Goal: Find specific page/section: Find specific page/section

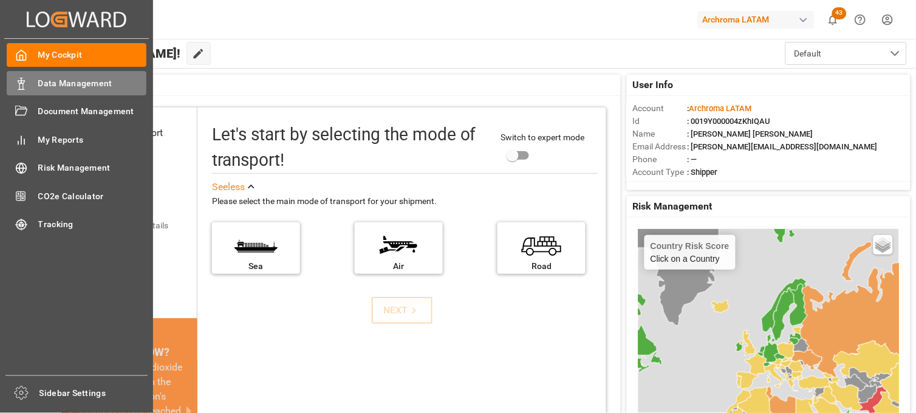
click at [95, 82] on span "Data Management" at bounding box center [92, 83] width 109 height 13
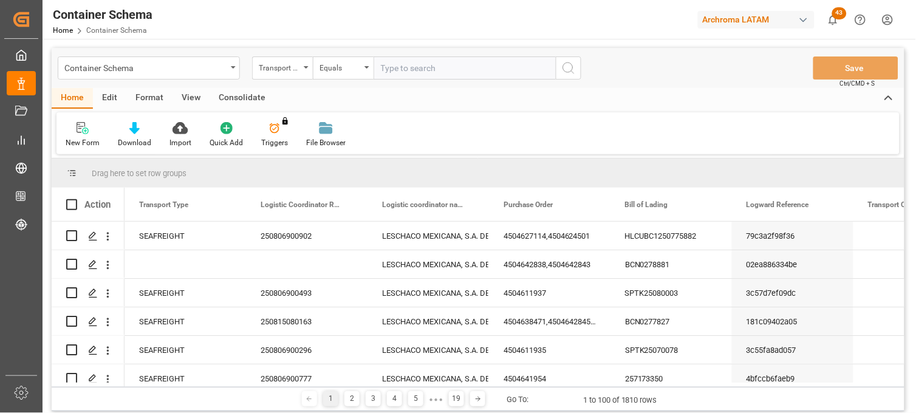
click at [101, 210] on div "Action" at bounding box center [88, 204] width 73 height 33
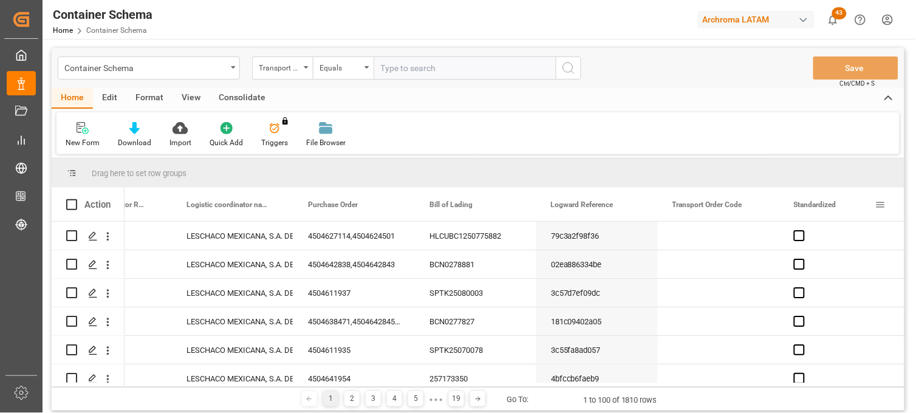
scroll to position [0, 317]
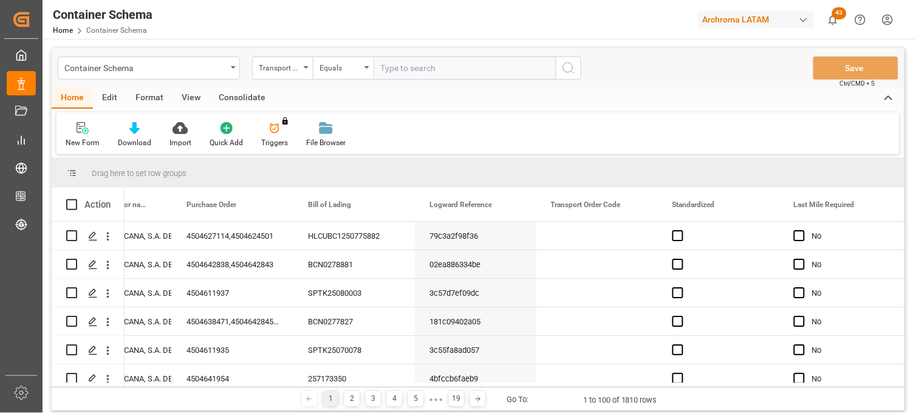
click at [109, 214] on div "Action" at bounding box center [88, 204] width 73 height 33
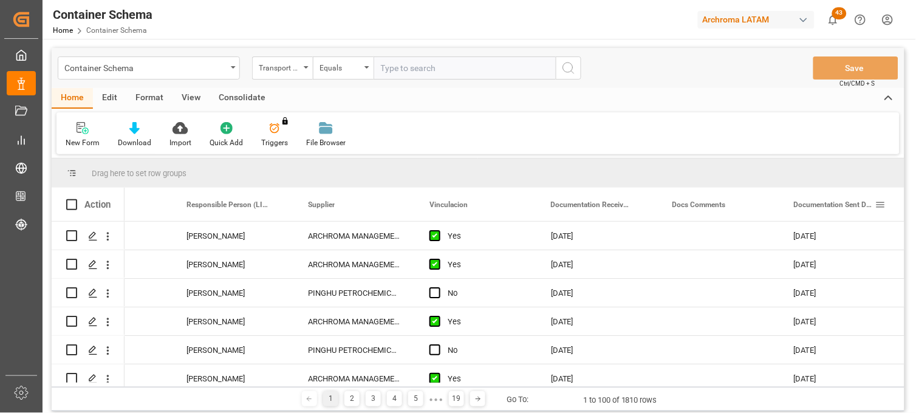
scroll to position [0, 1897]
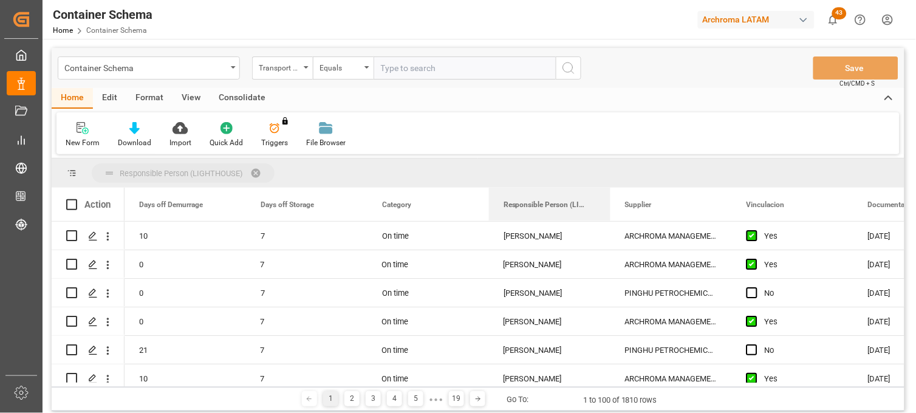
drag, startPoint x: 540, startPoint y: 205, endPoint x: 481, endPoint y: 173, distance: 67.5
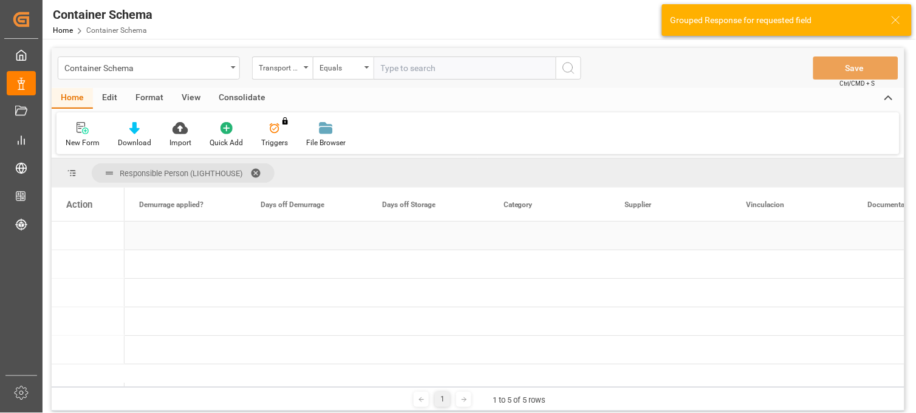
click at [91, 241] on div "Press SPACE to select this row." at bounding box center [88, 236] width 73 height 28
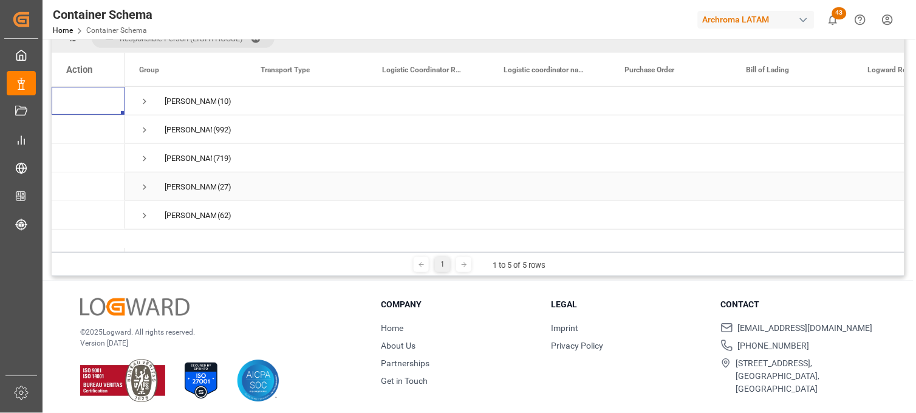
click at [146, 187] on span "Press SPACE to select this row." at bounding box center [144, 187] width 11 height 11
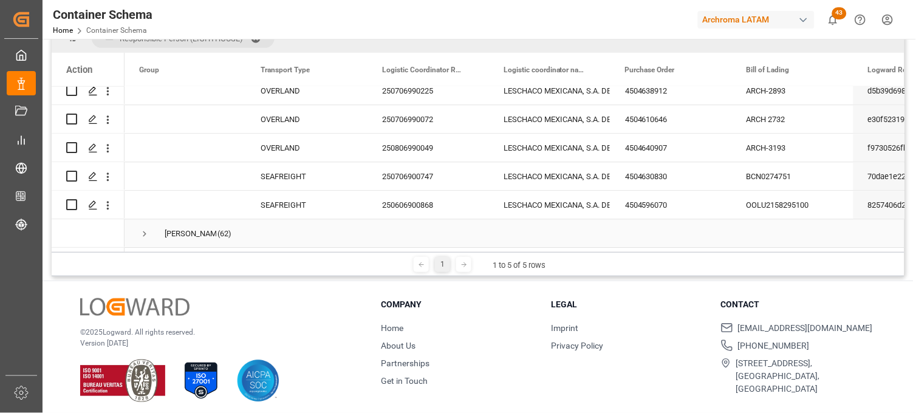
click at [145, 229] on span "Press SPACE to select this row." at bounding box center [144, 233] width 11 height 11
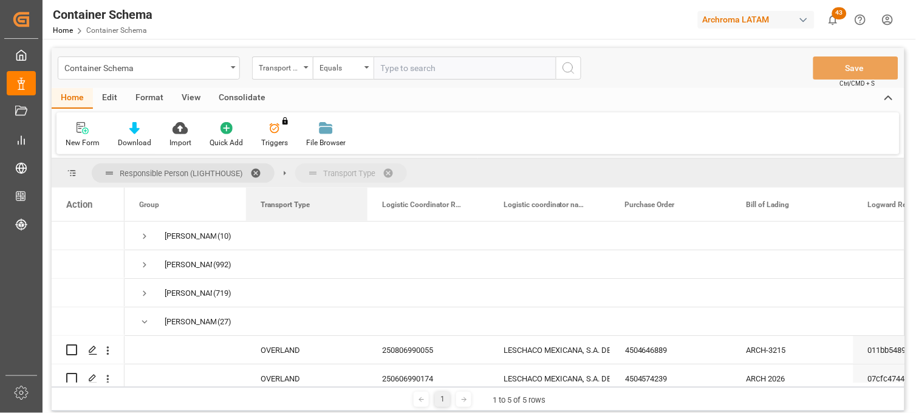
drag, startPoint x: 287, startPoint y: 211, endPoint x: 304, endPoint y: 167, distance: 47.7
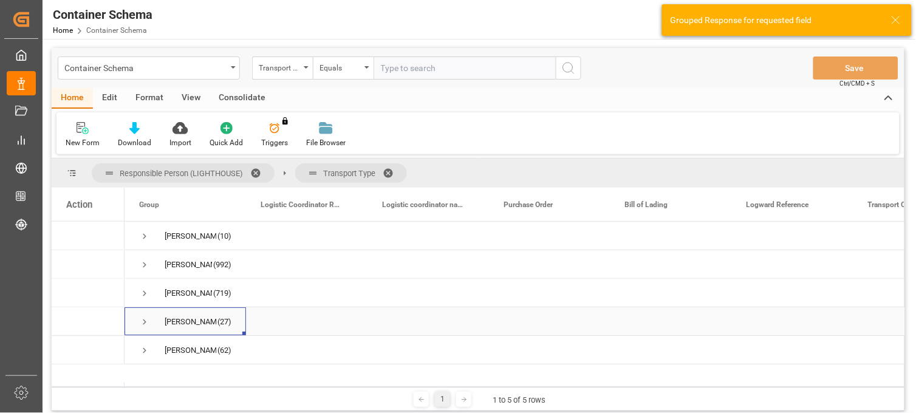
click at [147, 323] on span "Press SPACE to select this row." at bounding box center [144, 322] width 11 height 11
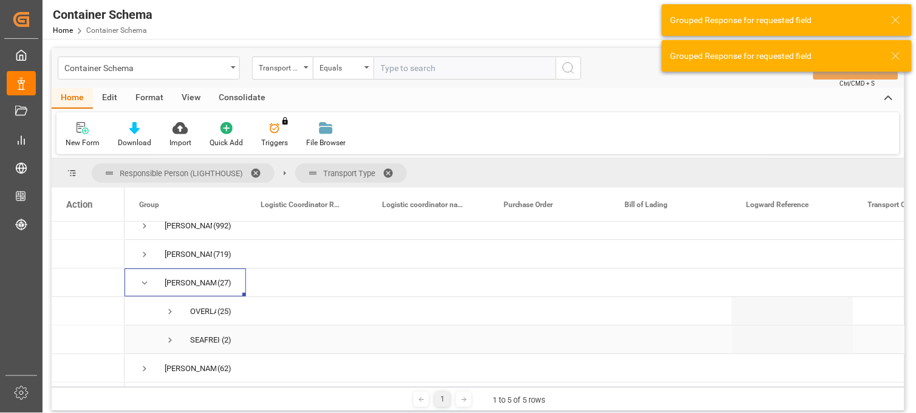
click at [171, 335] on span "Press SPACE to select this row." at bounding box center [170, 340] width 11 height 11
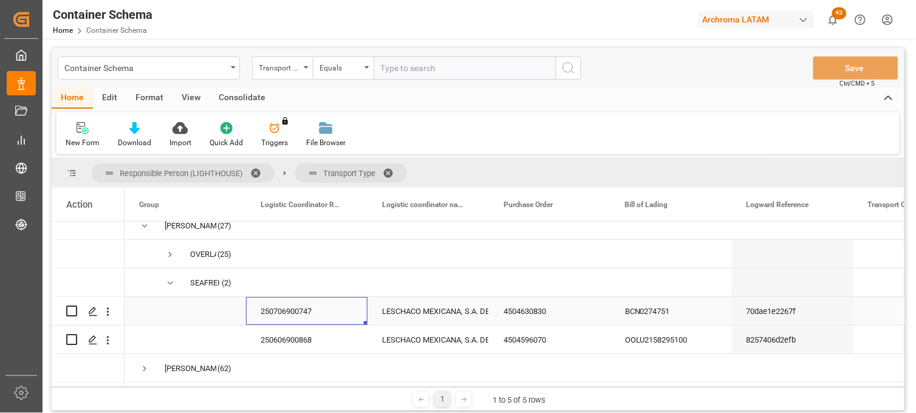
click at [287, 310] on div "250706900747" at bounding box center [307, 311] width 122 height 28
click at [326, 312] on div "250706900747" at bounding box center [307, 311] width 122 height 28
drag, startPoint x: 330, startPoint y: 314, endPoint x: 254, endPoint y: 314, distance: 76.0
click at [254, 314] on div "250706900747" at bounding box center [307, 318] width 122 height 43
